Goal: Information Seeking & Learning: Learn about a topic

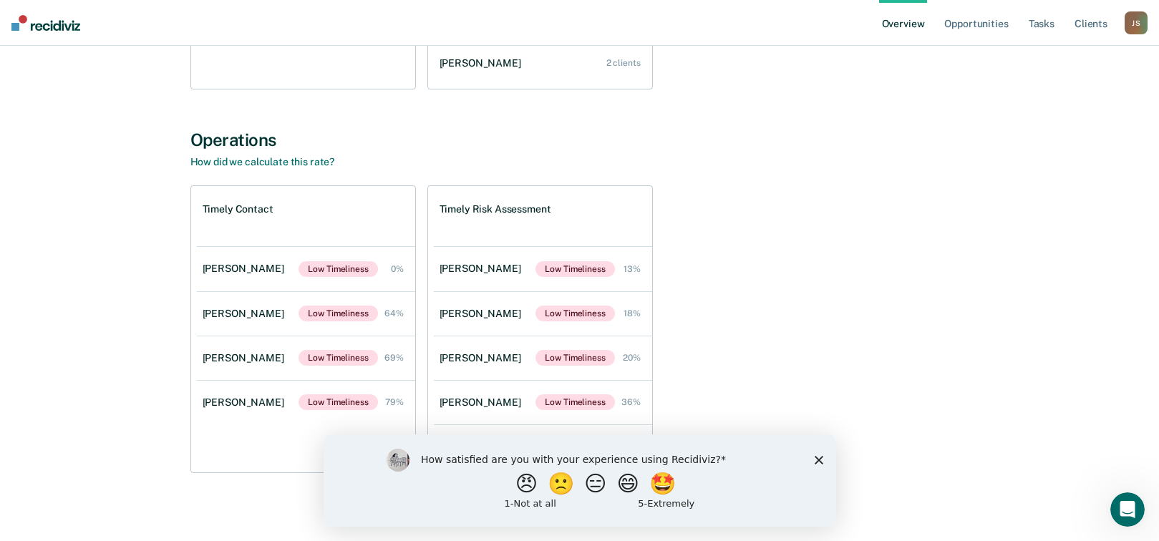
scroll to position [416, 0]
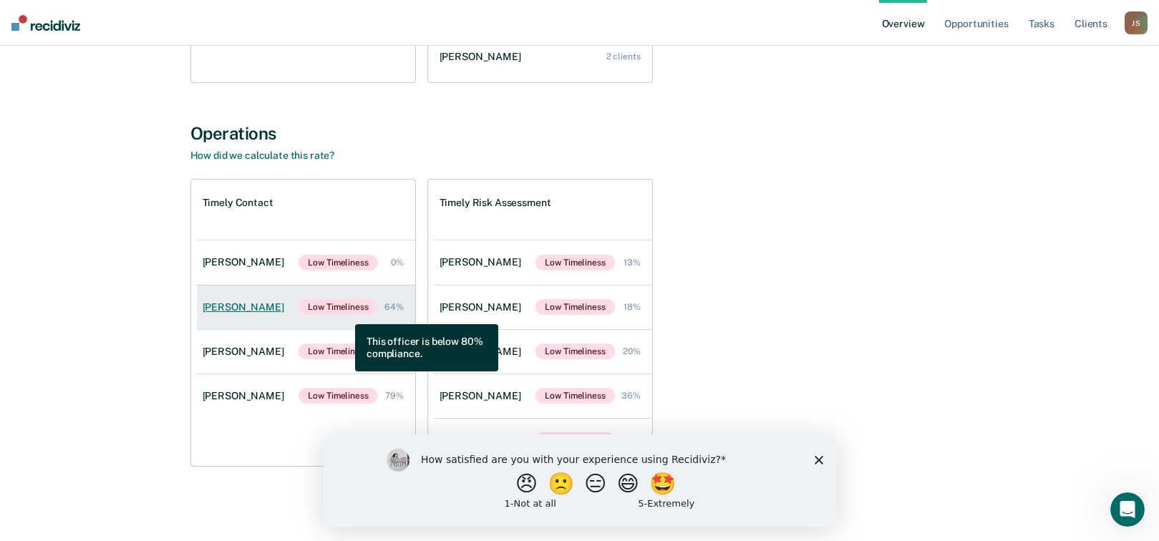
click at [344, 314] on span "Low Timeliness" at bounding box center [338, 307] width 79 height 16
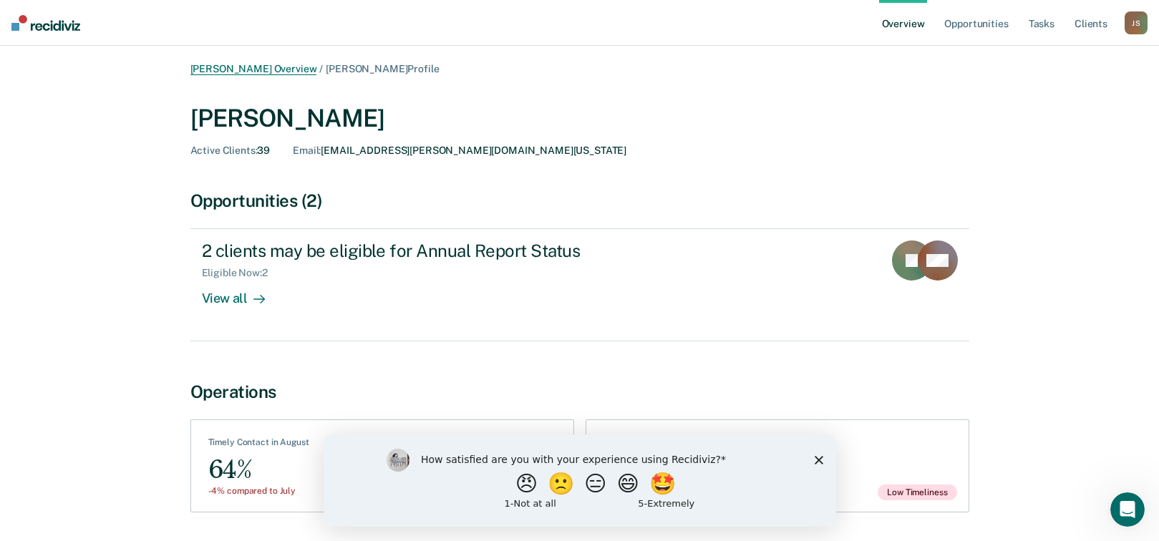
click at [260, 71] on link "[PERSON_NAME] Overview" at bounding box center [253, 69] width 127 height 12
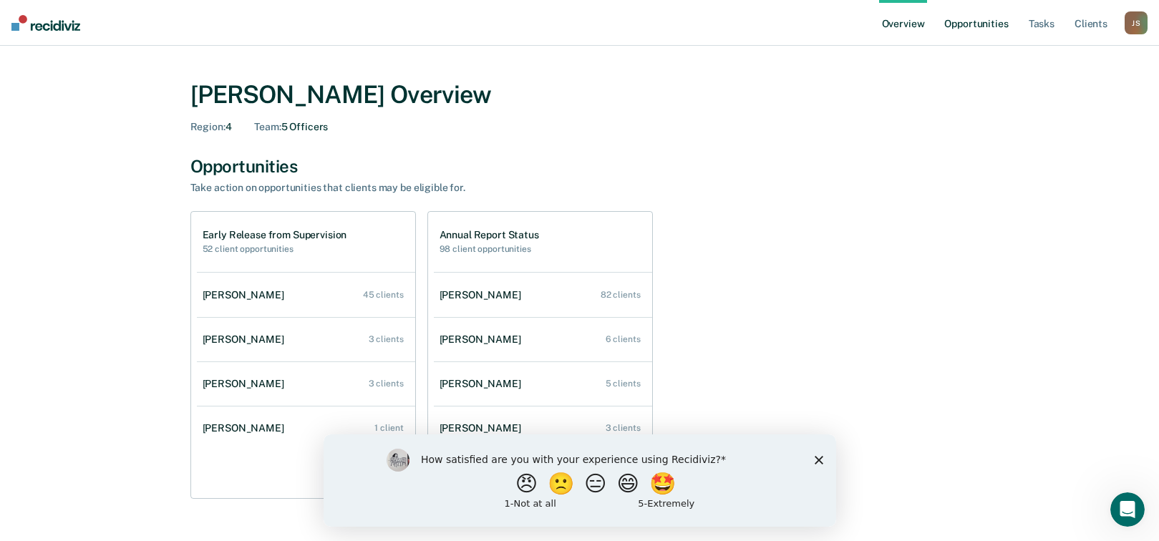
click at [978, 24] on link "Opportunities" at bounding box center [976, 23] width 69 height 46
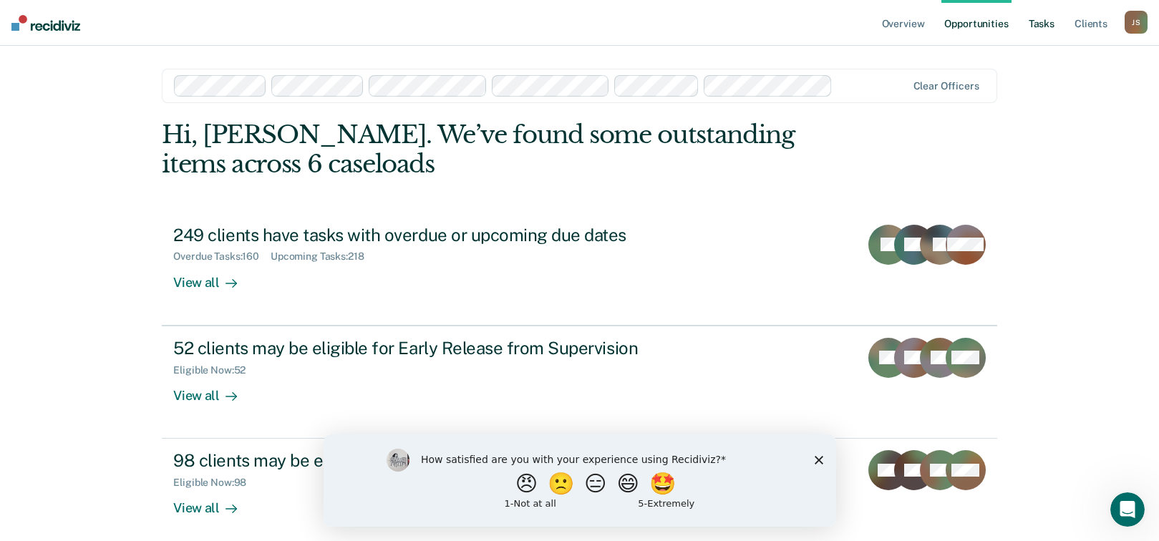
click at [1039, 24] on link "Tasks" at bounding box center [1042, 23] width 32 height 46
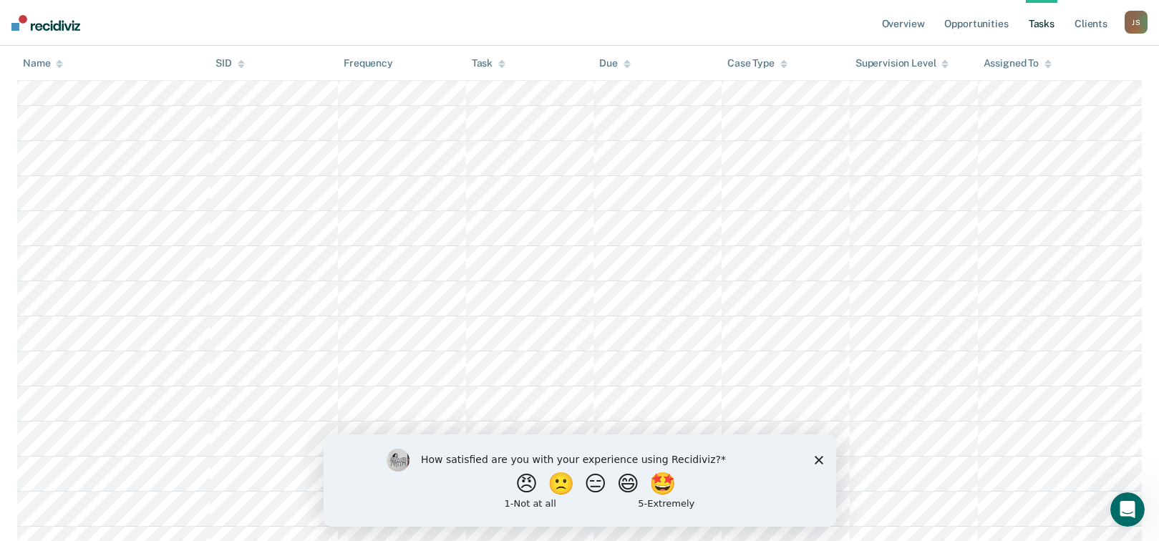
scroll to position [3294, 0]
click at [821, 460] on icon "Close survey" at bounding box center [818, 459] width 9 height 9
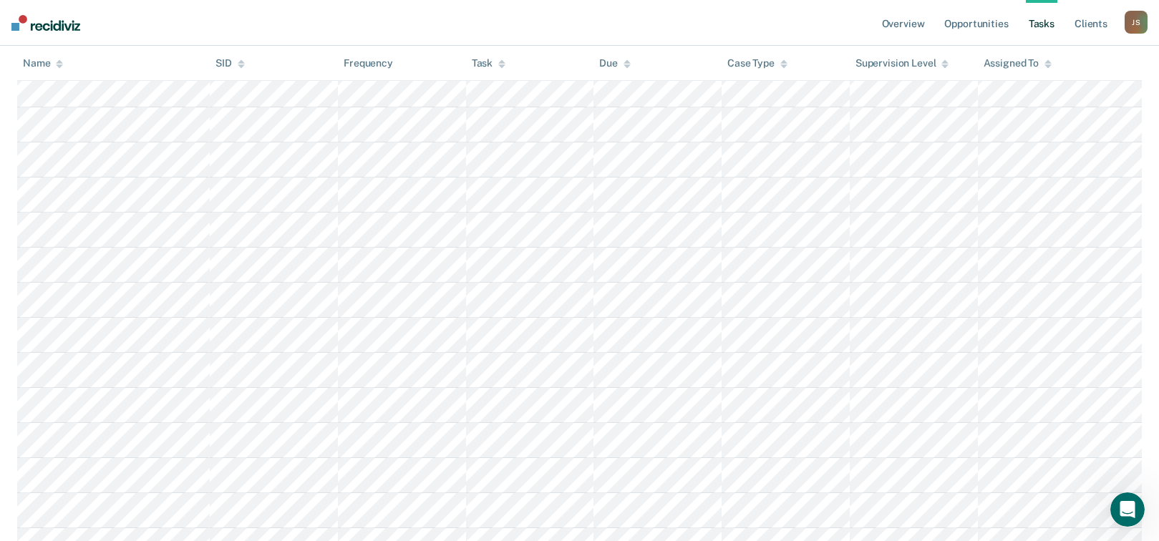
scroll to position [5872, 0]
click at [944, 62] on icon at bounding box center [945, 63] width 7 height 9
click at [1086, 31] on link "Client s" at bounding box center [1091, 23] width 39 height 46
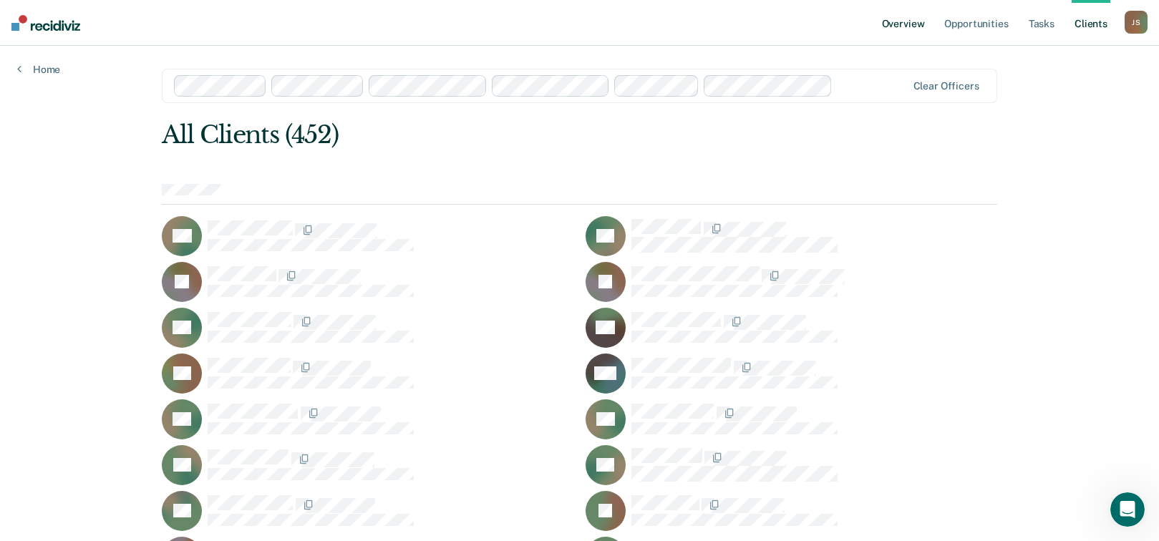
click at [903, 32] on link "Overview" at bounding box center [903, 23] width 49 height 46
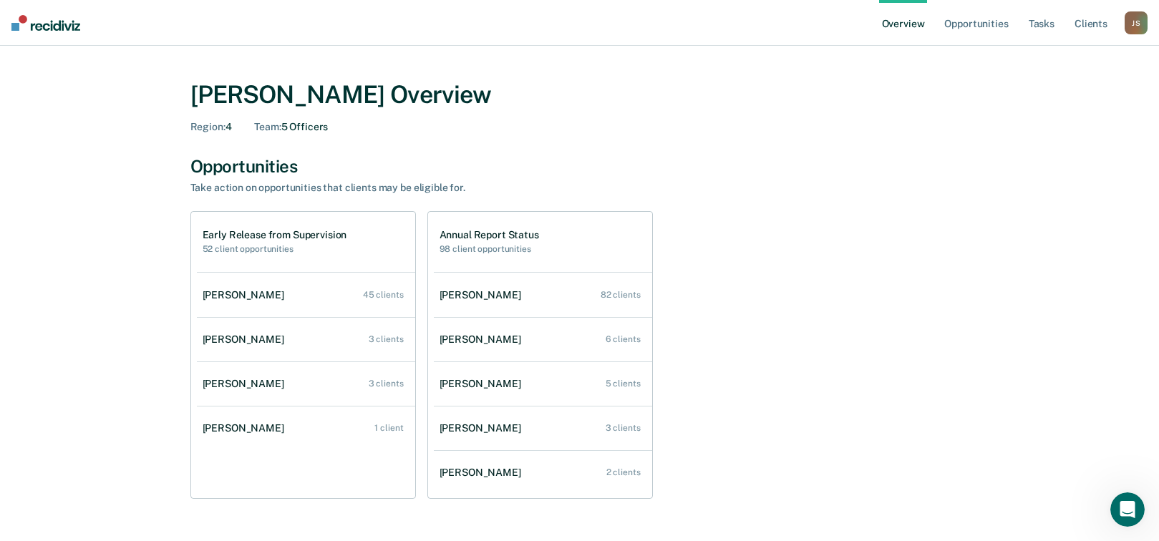
drag, startPoint x: 1030, startPoint y: 0, endPoint x: 788, endPoint y: 59, distance: 248.6
click at [787, 59] on main "[PERSON_NAME] Overview Region : 4 Team : 5 Officers Opportunities Take action o…" at bounding box center [579, 502] width 1159 height 912
click at [886, 167] on div "Opportunities" at bounding box center [579, 166] width 779 height 21
